Goal: Use online tool/utility: Use online tool/utility

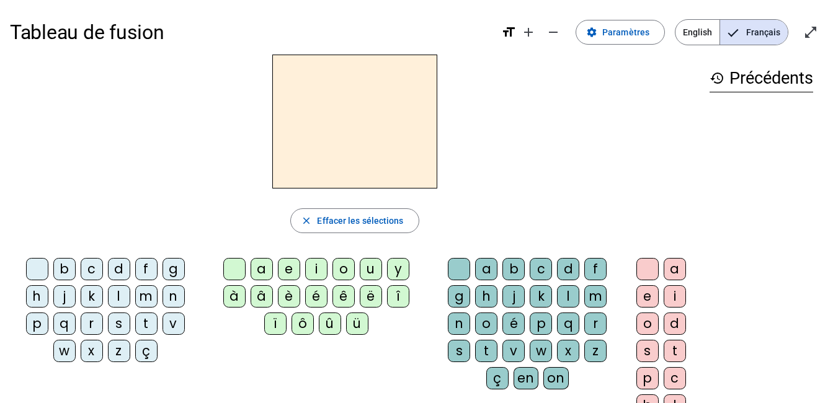
click at [144, 294] on div "m" at bounding box center [146, 296] width 22 height 22
click at [259, 269] on div "a" at bounding box center [262, 269] width 22 height 22
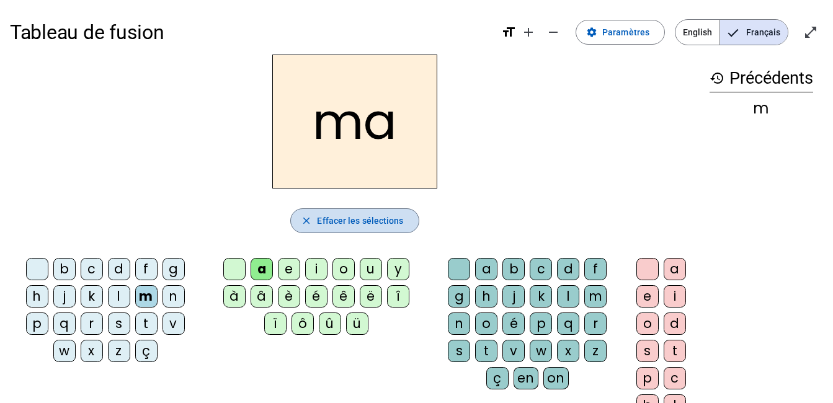
click at [320, 229] on span "button" at bounding box center [354, 221] width 127 height 30
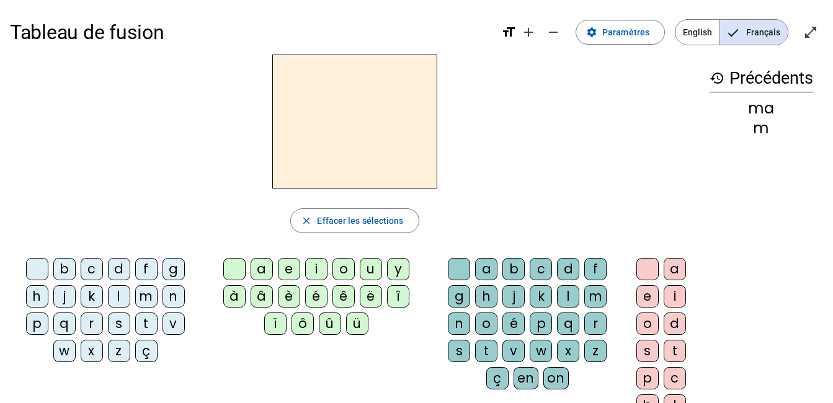
click at [145, 300] on div "m" at bounding box center [146, 296] width 22 height 22
click at [287, 277] on div "e" at bounding box center [289, 269] width 22 height 22
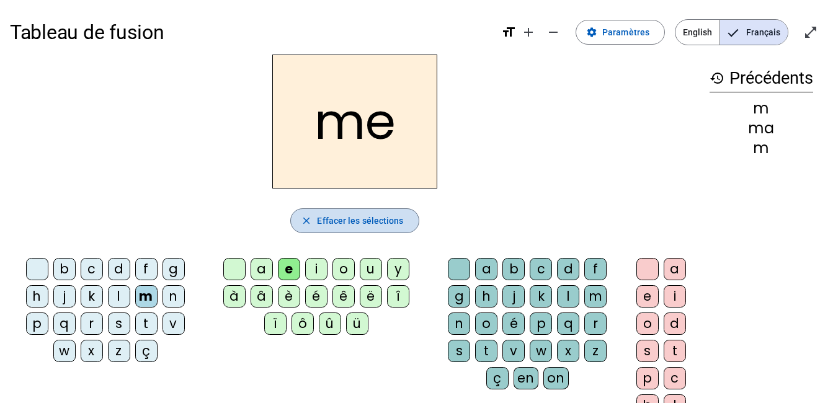
click at [335, 228] on span "Effacer les sélections" at bounding box center [360, 220] width 86 height 15
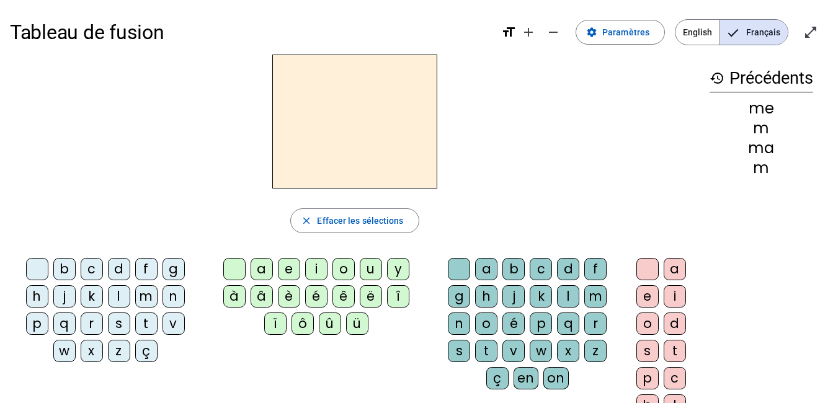
click at [174, 299] on div "n" at bounding box center [174, 296] width 22 height 22
click at [257, 267] on div "a" at bounding box center [262, 269] width 22 height 22
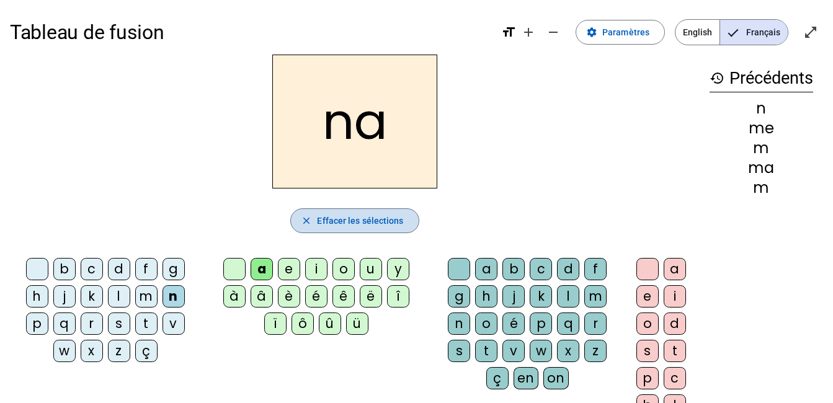
click at [323, 220] on span "Effacer les sélections" at bounding box center [360, 220] width 86 height 15
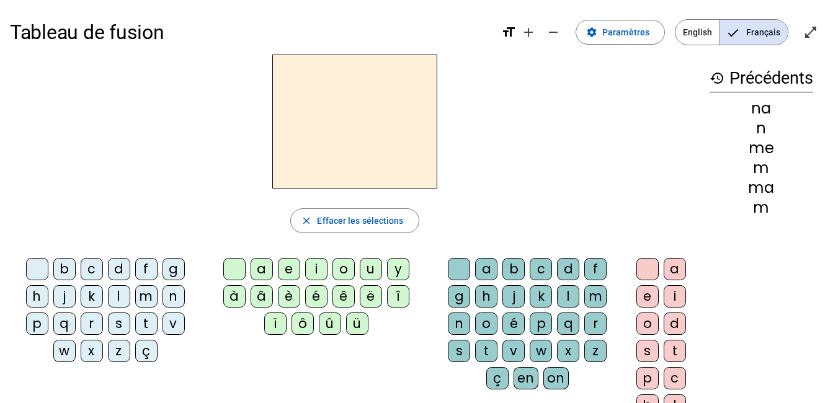
click at [61, 300] on div "j" at bounding box center [64, 296] width 22 height 22
click at [266, 265] on div "a" at bounding box center [262, 269] width 22 height 22
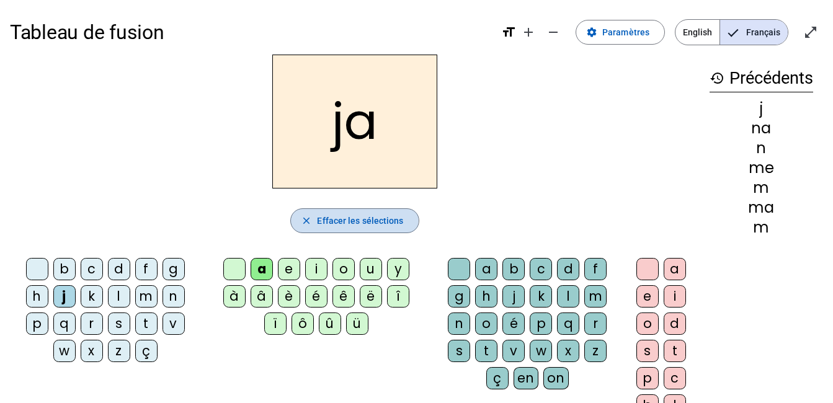
click at [330, 217] on span "Effacer les sélections" at bounding box center [360, 220] width 86 height 15
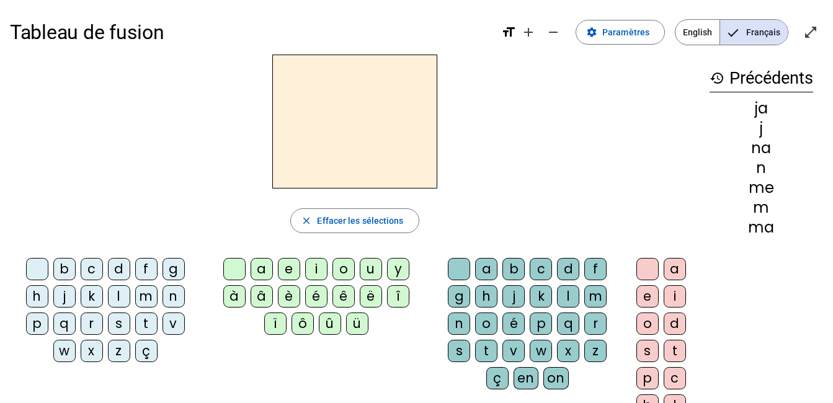
click at [59, 303] on div "j" at bounding box center [64, 296] width 22 height 22
click at [290, 274] on div "e" at bounding box center [289, 269] width 22 height 22
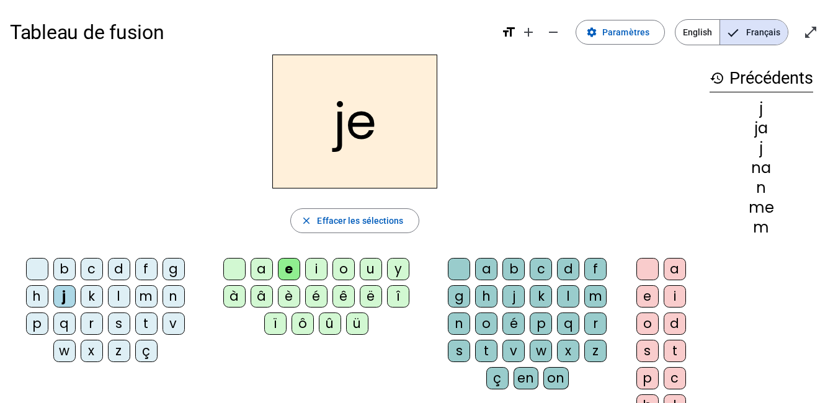
click at [290, 274] on div "e" at bounding box center [289, 269] width 22 height 22
click at [359, 220] on span "Effacer les sélections" at bounding box center [360, 220] width 86 height 15
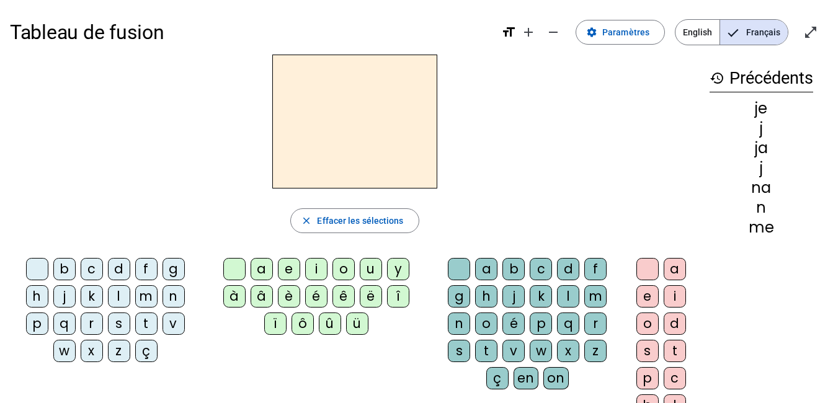
click at [55, 305] on div "j" at bounding box center [64, 296] width 22 height 22
click at [395, 299] on div "î" at bounding box center [398, 296] width 22 height 22
